Goal: Task Accomplishment & Management: Manage account settings

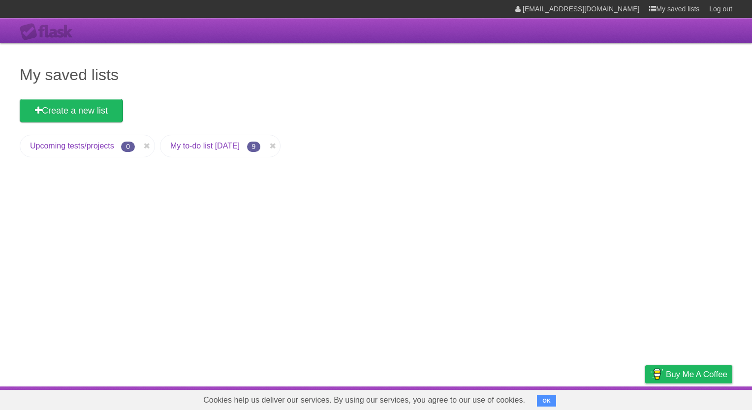
click at [212, 145] on link "My to-do list [DATE]" at bounding box center [204, 146] width 69 height 8
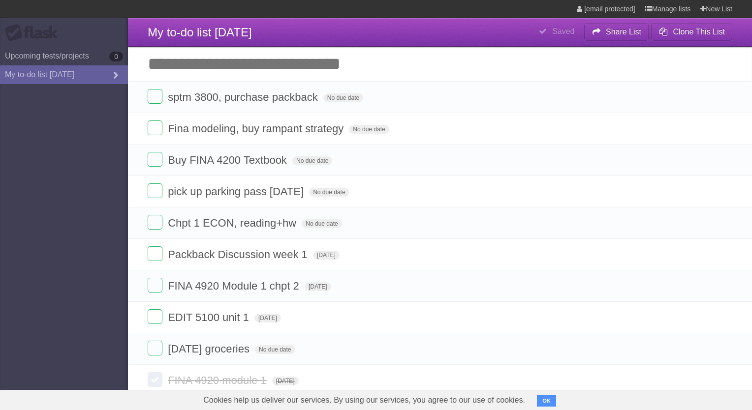
type span "[DATE]"
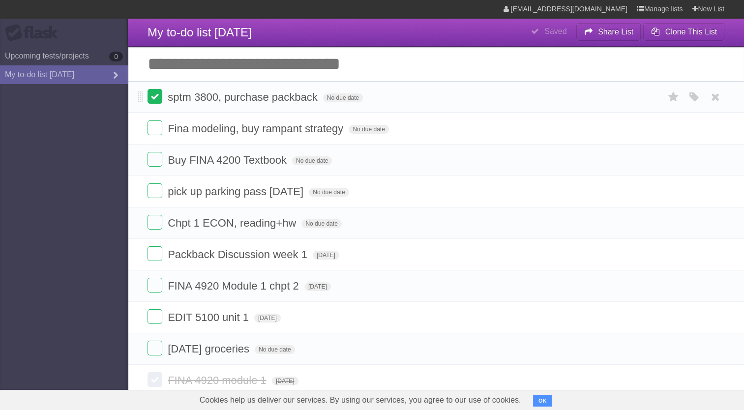
click at [155, 100] on label at bounding box center [155, 96] width 15 height 15
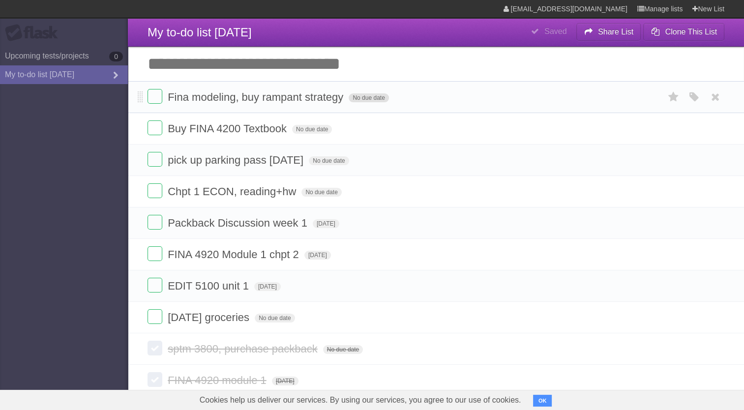
click at [362, 99] on span "No due date" at bounding box center [369, 97] width 40 height 9
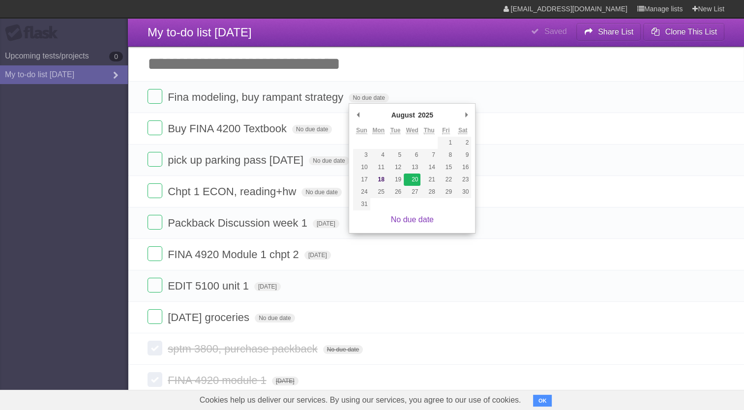
type span "[DATE]"
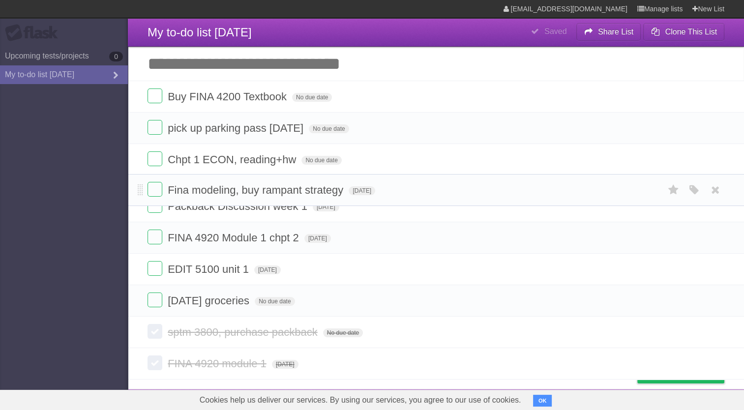
drag, startPoint x: 141, startPoint y: 98, endPoint x: 147, endPoint y: 183, distance: 85.3
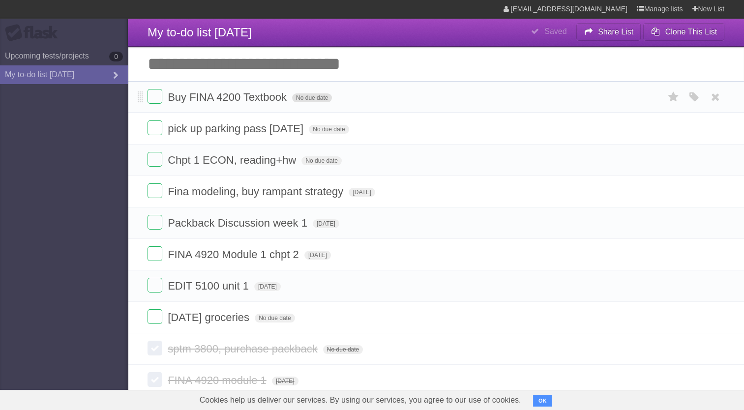
click at [302, 98] on span "No due date" at bounding box center [312, 97] width 40 height 9
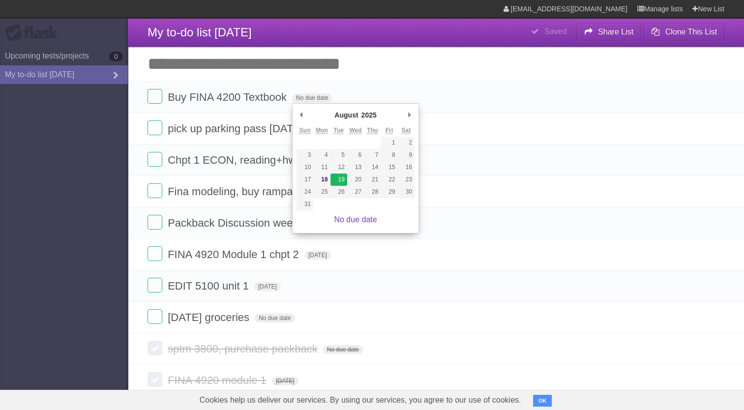
type span "[DATE]"
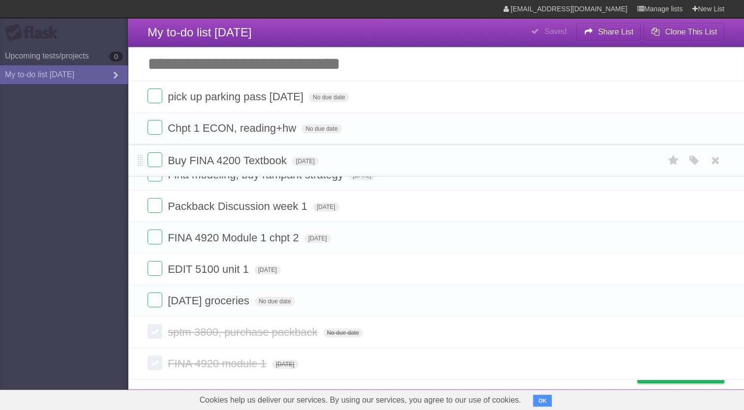
drag, startPoint x: 141, startPoint y: 94, endPoint x: 144, endPoint y: 155, distance: 61.1
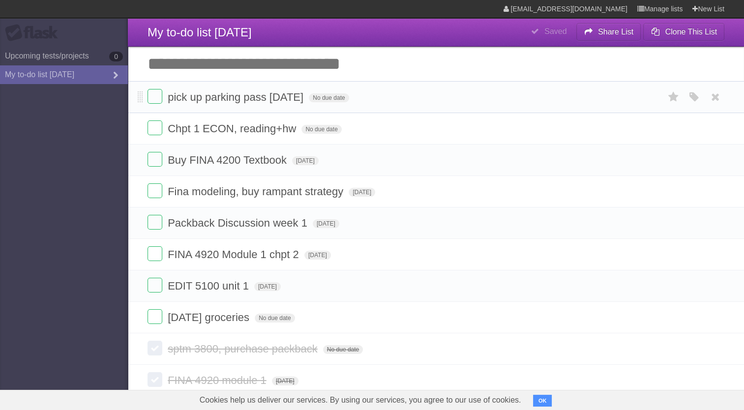
click at [332, 107] on li "pick up parking pass [DATE] No due date White Red Blue Green Purple Orange" at bounding box center [436, 97] width 616 height 32
click at [332, 104] on form "pick up parking pass [DATE] No due date White Red Blue Green Purple Orange" at bounding box center [436, 97] width 577 height 16
click at [331, 101] on span "No due date" at bounding box center [329, 97] width 40 height 9
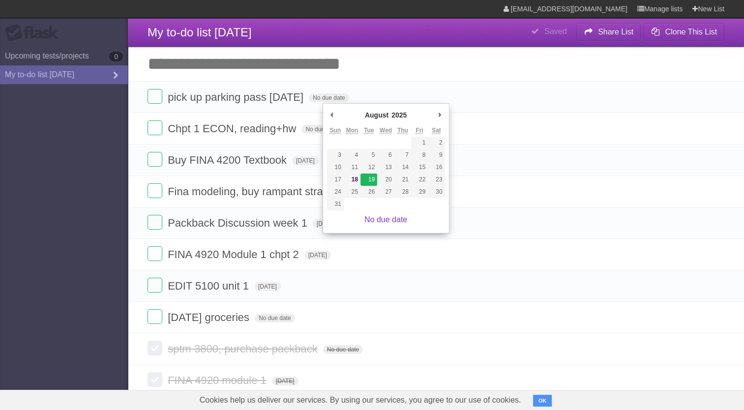
type span "[DATE]"
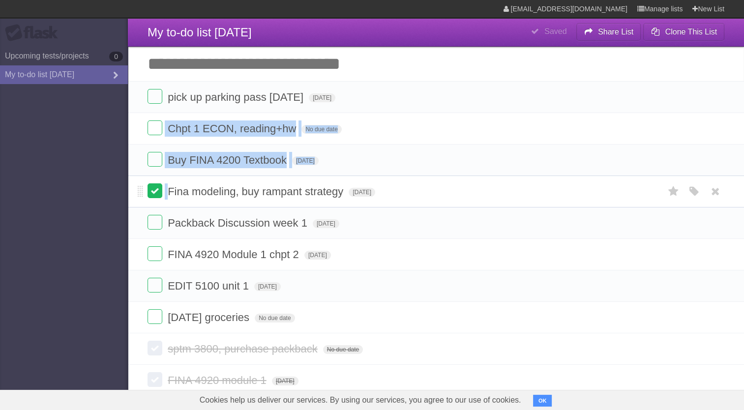
drag, startPoint x: 143, startPoint y: 125, endPoint x: 154, endPoint y: 189, distance: 64.8
click at [154, 189] on ul "pick up parking pass [DATE] [DATE] White Red Blue Green Purple Orange Chpt 1 EC…" at bounding box center [436, 207] width 616 height 252
drag, startPoint x: 154, startPoint y: 189, endPoint x: 74, endPoint y: 194, distance: 79.9
click at [74, 194] on aside "Flask Upcoming tests/projects 0 My to-do list [DATE]" at bounding box center [64, 205] width 128 height 410
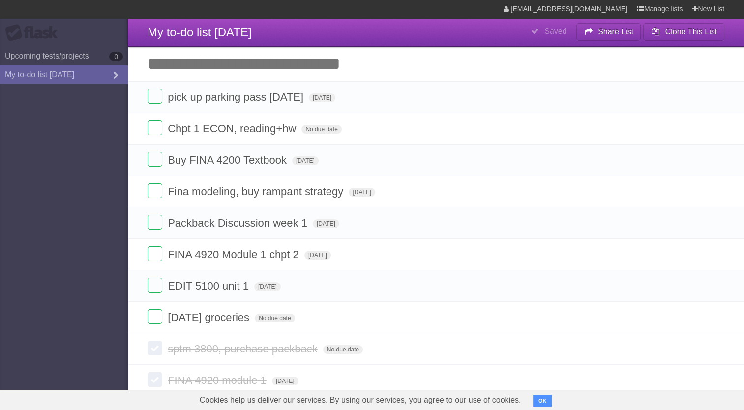
drag, startPoint x: 74, startPoint y: 194, endPoint x: 10, endPoint y: 195, distance: 64.0
click at [10, 195] on aside "Flask Upcoming tests/projects 0 My to-do list [DATE]" at bounding box center [64, 205] width 128 height 410
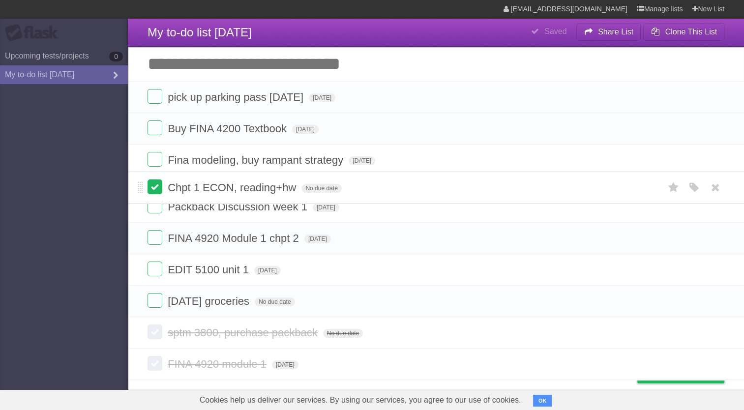
drag, startPoint x: 139, startPoint y: 127, endPoint x: 149, endPoint y: 186, distance: 59.4
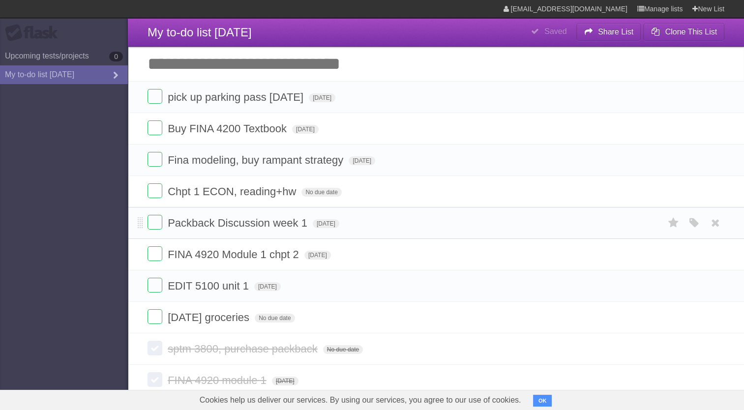
scroll to position [18, 0]
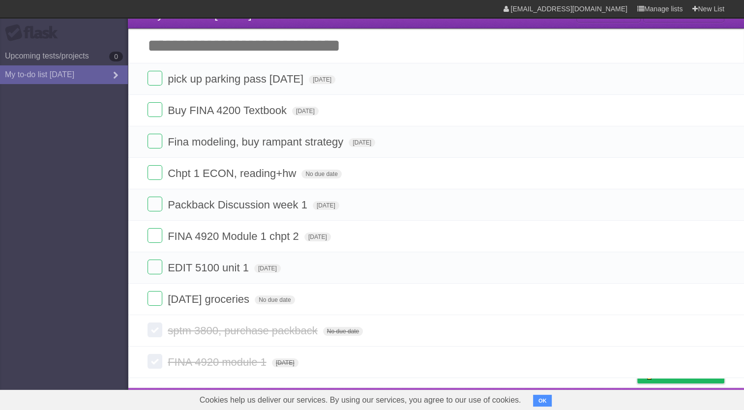
drag, startPoint x: 715, startPoint y: 332, endPoint x: 420, endPoint y: 55, distance: 404.1
click at [683, 332] on icon at bounding box center [716, 331] width 14 height 16
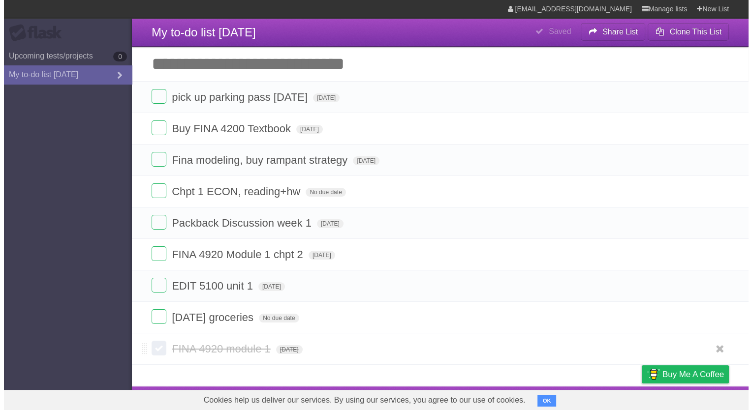
scroll to position [0, 0]
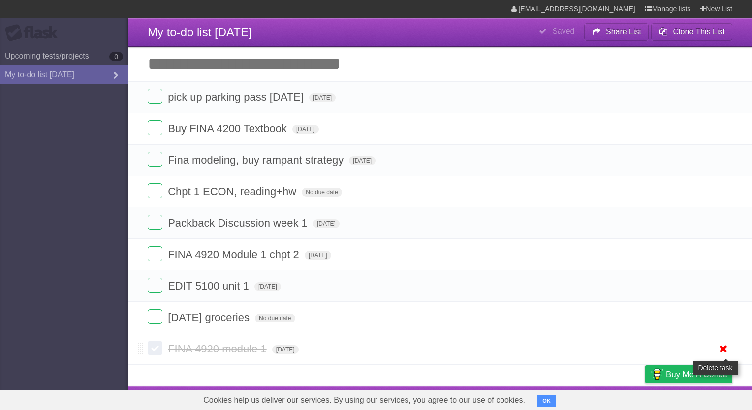
click at [683, 347] on icon at bounding box center [723, 349] width 14 height 16
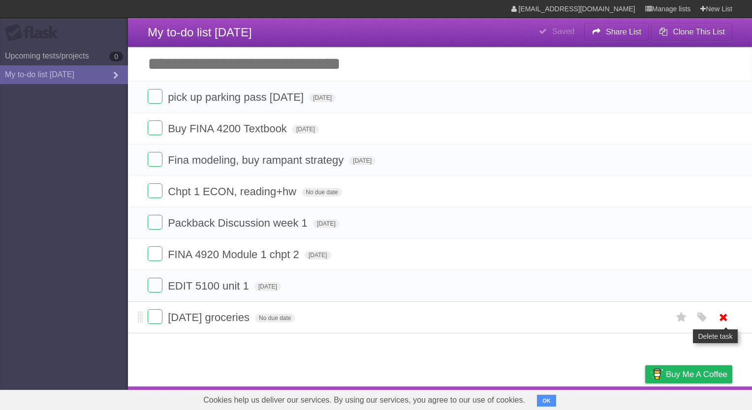
click at [683, 315] on icon at bounding box center [723, 317] width 14 height 16
